Goal: Transaction & Acquisition: Purchase product/service

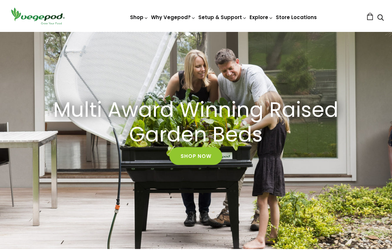
scroll to position [25, 0]
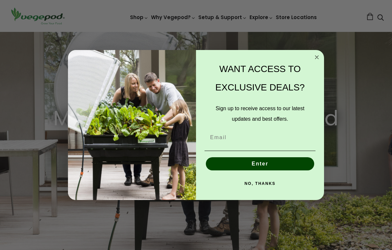
click at [313, 61] on icon "Close dialog" at bounding box center [317, 57] width 8 height 8
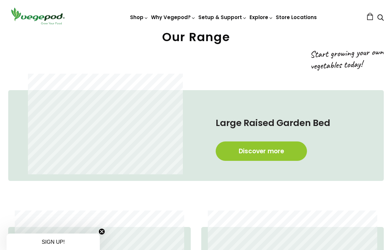
scroll to position [272, 0]
click at [239, 155] on link "Discover more" at bounding box center [261, 151] width 91 height 19
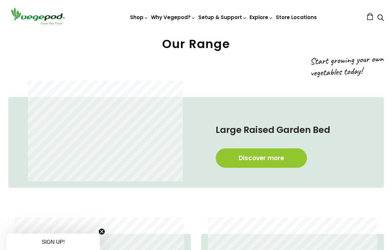
scroll to position [266, 0]
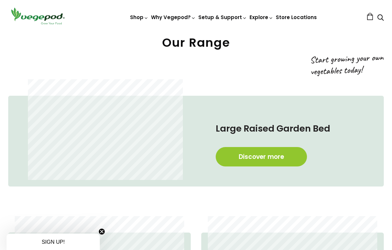
click at [270, 161] on link "Discover more" at bounding box center [261, 156] width 91 height 19
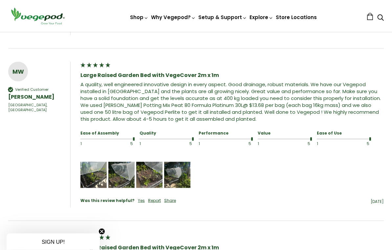
scroll to position [638, 0]
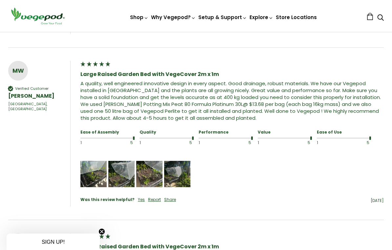
click at [90, 173] on img "Media uploaded by this customer." at bounding box center [93, 174] width 26 height 26
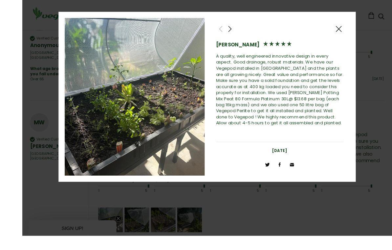
scroll to position [637, 0]
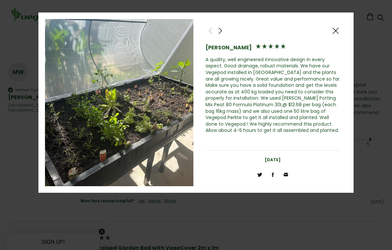
click at [333, 27] on div at bounding box center [336, 31] width 10 height 10
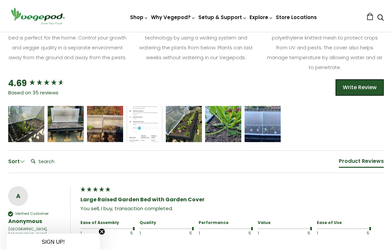
click at [60, 125] on span "5 star rating" at bounding box center [65, 121] width 22 height 7
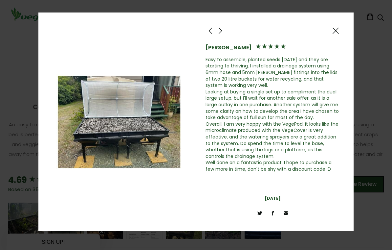
scroll to position [309, 0]
click at [331, 32] on div at bounding box center [336, 31] width 10 height 10
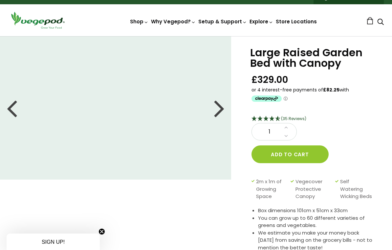
scroll to position [29, 0]
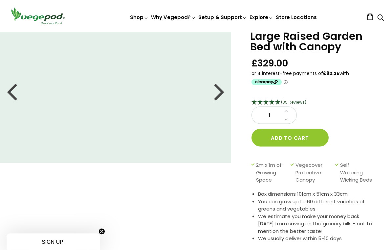
scroll to position [28, 0]
click at [173, 196] on div "1" at bounding box center [190, 163] width 403 height 289
click at [214, 88] on div at bounding box center [219, 91] width 11 height 30
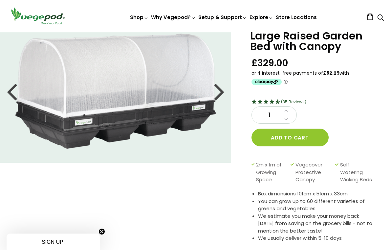
click at [218, 91] on div at bounding box center [219, 91] width 11 height 30
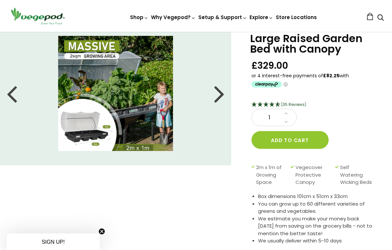
scroll to position [25, 0]
click at [124, 103] on img at bounding box center [115, 93] width 115 height 115
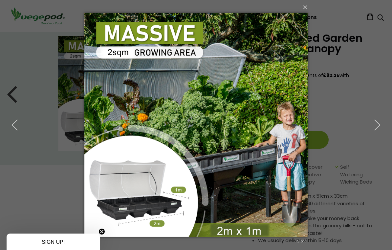
click at [376, 127] on icon "button" at bounding box center [378, 125] width 12 height 12
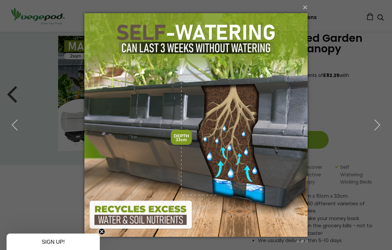
click at [379, 126] on icon "button" at bounding box center [378, 125] width 12 height 12
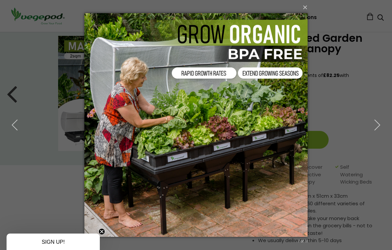
click at [381, 124] on button "button" at bounding box center [378, 125] width 30 height 36
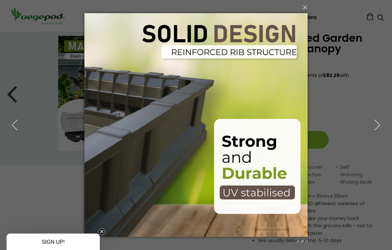
click at [377, 125] on icon "button" at bounding box center [378, 125] width 12 height 12
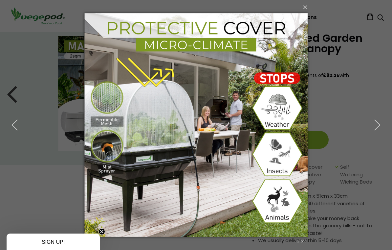
click at [376, 122] on button "button" at bounding box center [378, 125] width 30 height 36
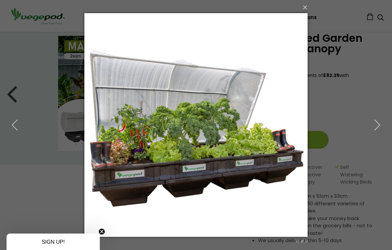
click at [384, 121] on button "button" at bounding box center [378, 125] width 30 height 36
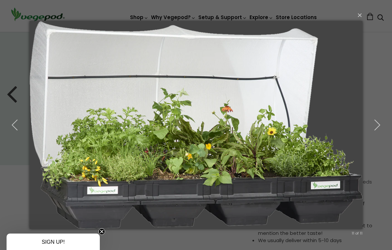
click at [381, 118] on button "button" at bounding box center [378, 125] width 30 height 36
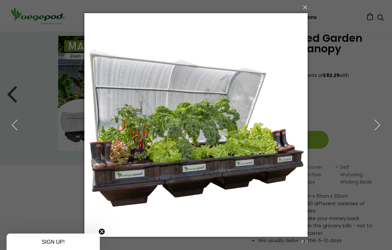
click at [380, 123] on button "button" at bounding box center [378, 125] width 30 height 36
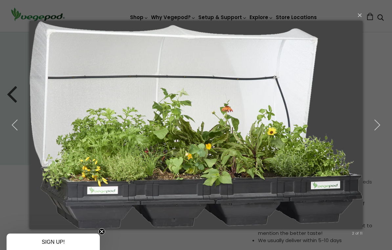
click at [378, 123] on button "button" at bounding box center [378, 125] width 30 height 36
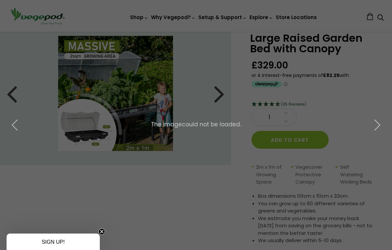
scroll to position [0, 0]
